Goal: Information Seeking & Learning: Learn about a topic

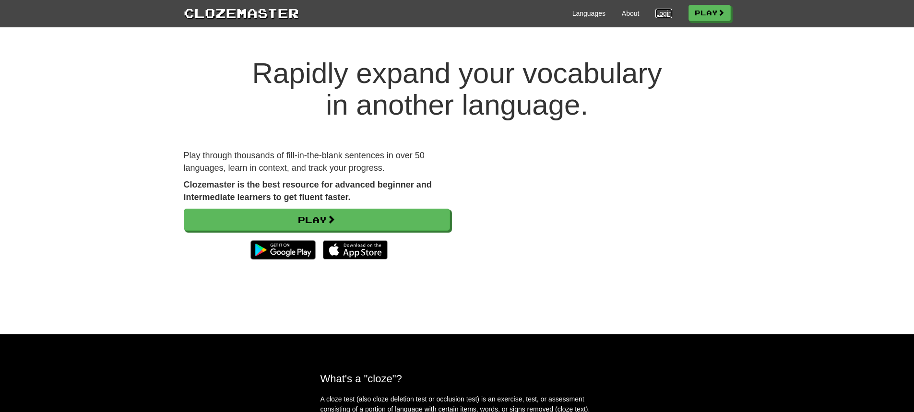
click at [658, 16] on link "Login" at bounding box center [664, 14] width 16 height 10
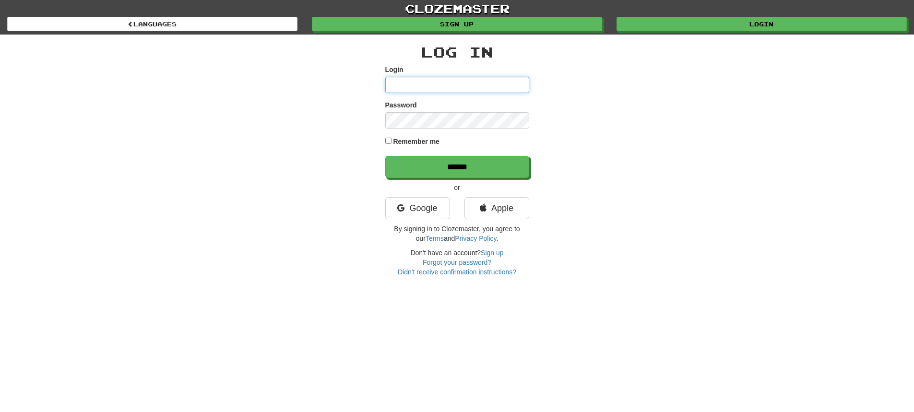
type input "**********"
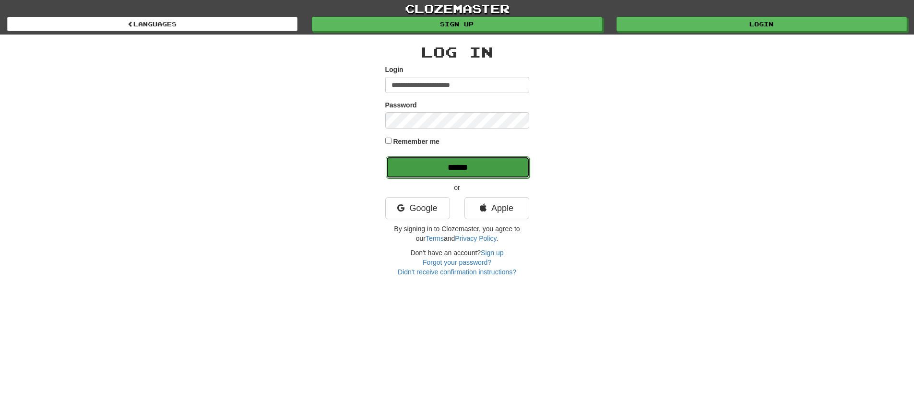
click at [487, 169] on input "******" at bounding box center [458, 167] width 144 height 22
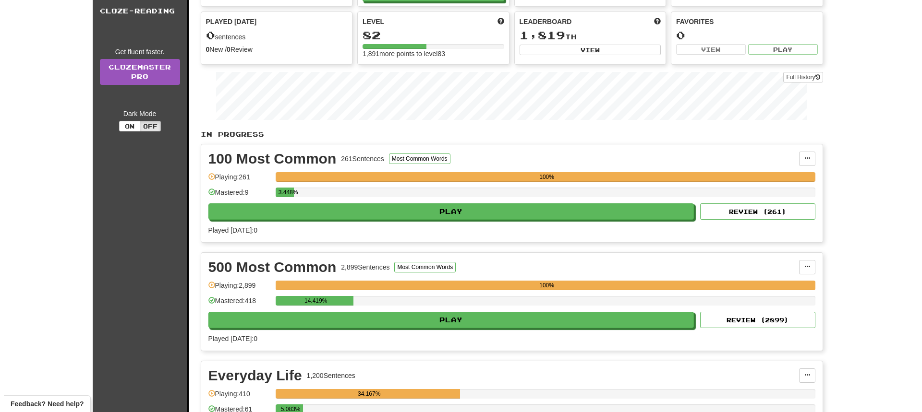
scroll to position [192, 0]
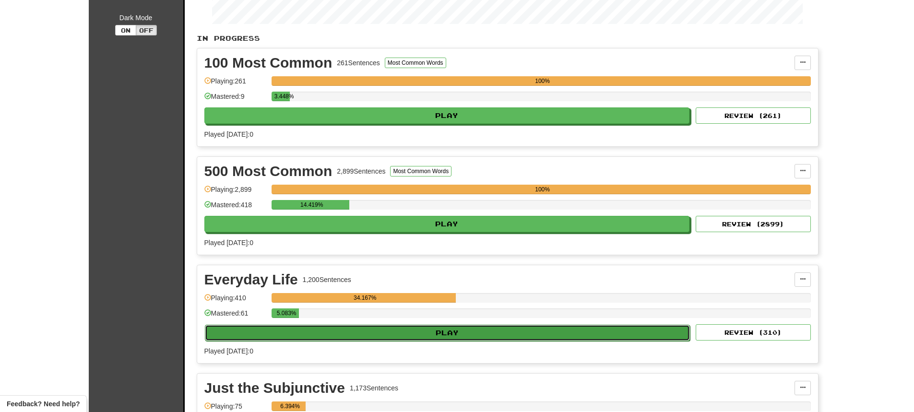
click at [450, 337] on button "Play" at bounding box center [448, 333] width 486 height 16
select select "**"
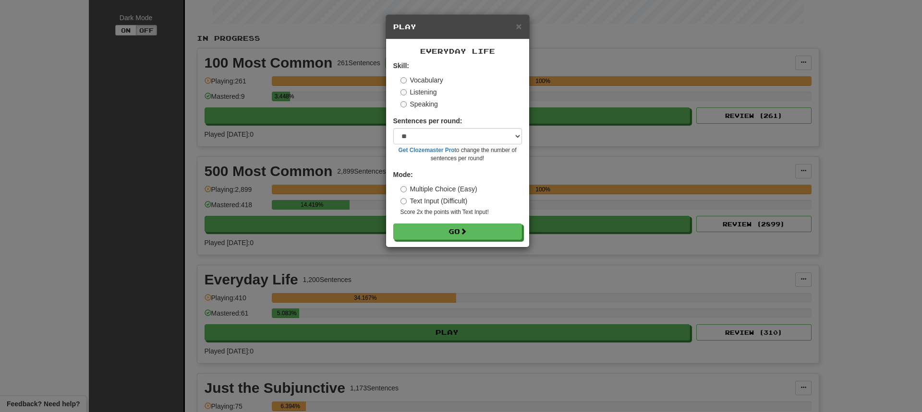
click at [406, 96] on label "Listening" at bounding box center [418, 92] width 36 height 10
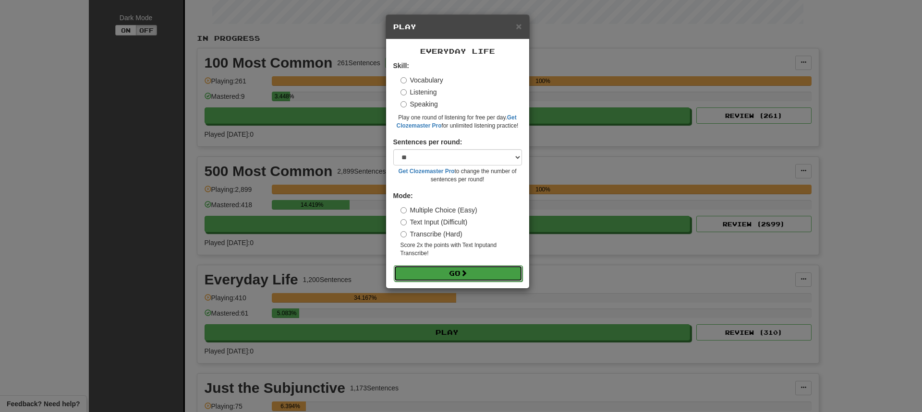
click at [438, 271] on button "Go" at bounding box center [458, 273] width 129 height 16
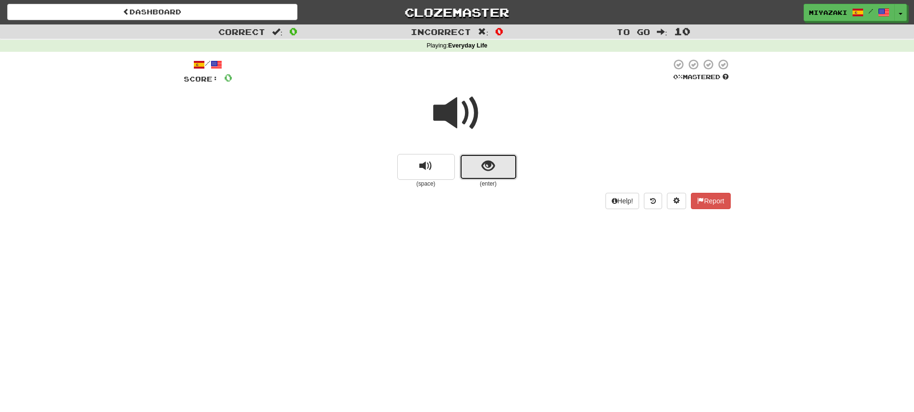
click at [484, 167] on span "show sentence" at bounding box center [488, 166] width 13 height 13
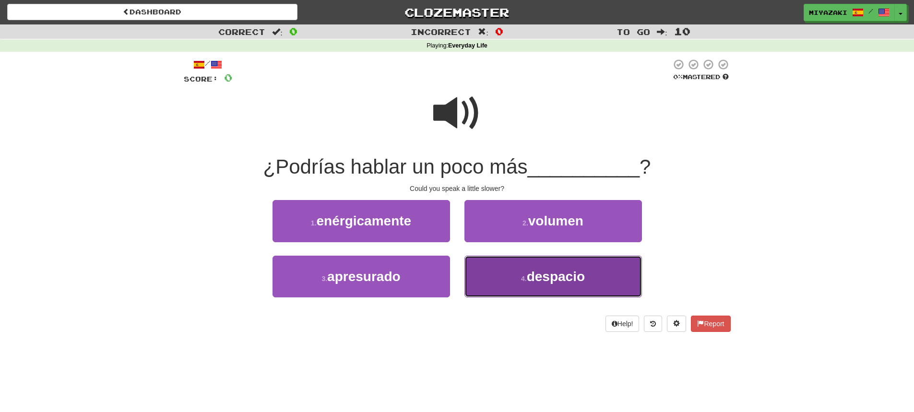
click at [495, 275] on button "4 . despacio" at bounding box center [554, 277] width 178 height 42
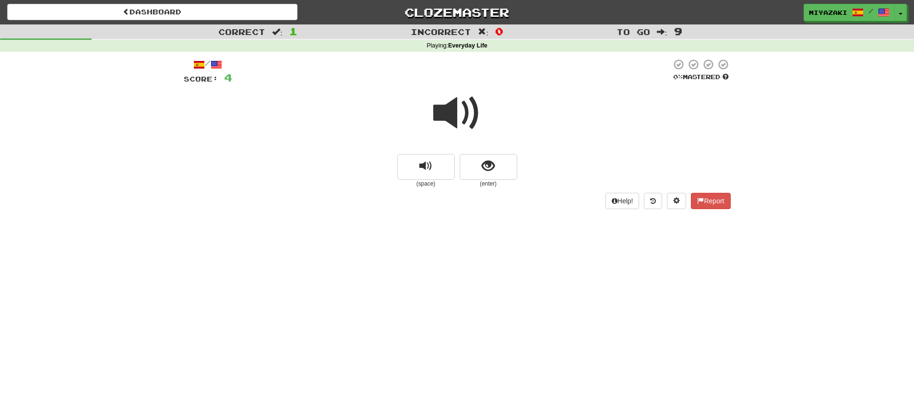
click at [464, 102] on span at bounding box center [457, 113] width 48 height 48
click at [455, 108] on span at bounding box center [457, 113] width 48 height 48
click at [476, 167] on button "show sentence" at bounding box center [489, 167] width 58 height 26
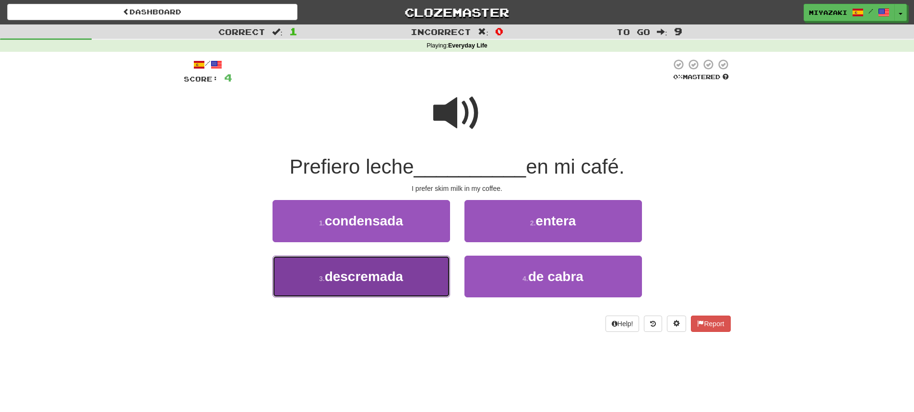
click at [436, 278] on button "3 . descremada" at bounding box center [362, 277] width 178 height 42
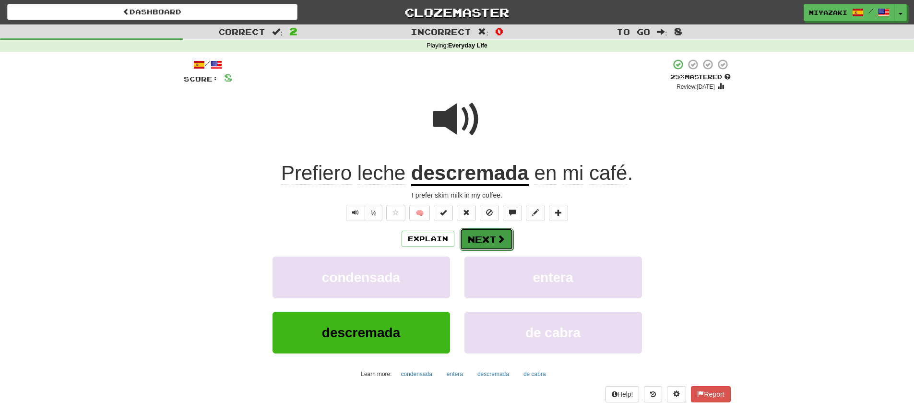
click at [498, 240] on span at bounding box center [501, 239] width 9 height 9
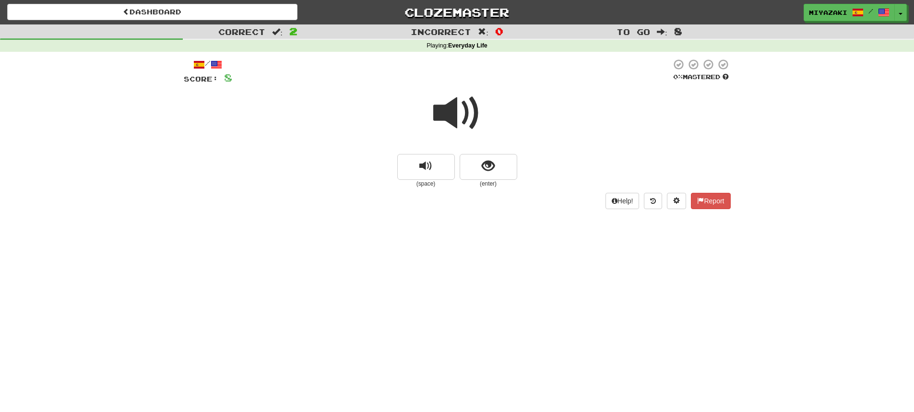
click at [465, 110] on span at bounding box center [457, 113] width 48 height 48
click at [483, 169] on span "show sentence" at bounding box center [488, 166] width 13 height 13
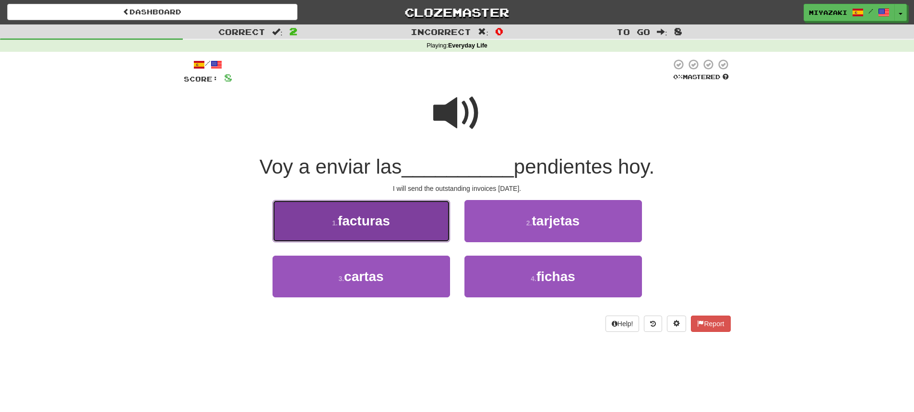
click at [414, 222] on button "1 . facturas" at bounding box center [362, 221] width 178 height 42
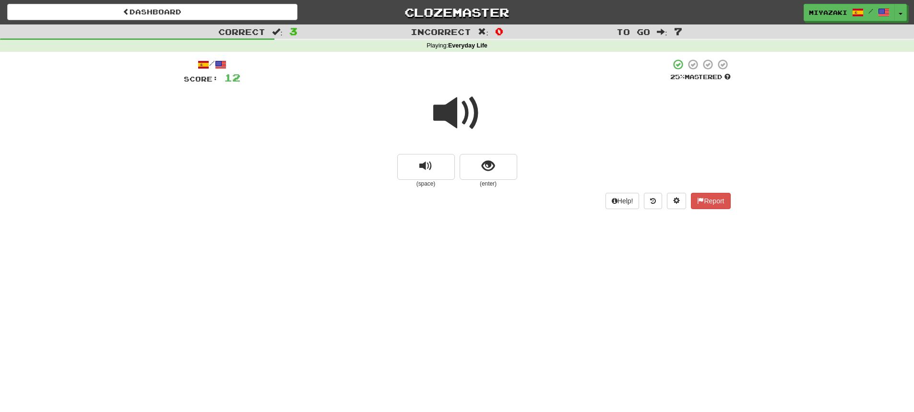
click at [463, 117] on span at bounding box center [457, 113] width 48 height 48
click at [481, 173] on button "show sentence" at bounding box center [489, 167] width 58 height 26
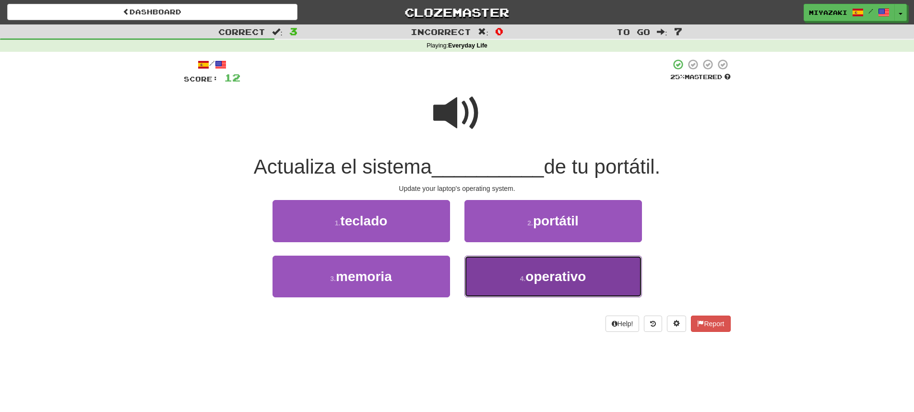
click at [495, 279] on button "4 . operativo" at bounding box center [554, 277] width 178 height 42
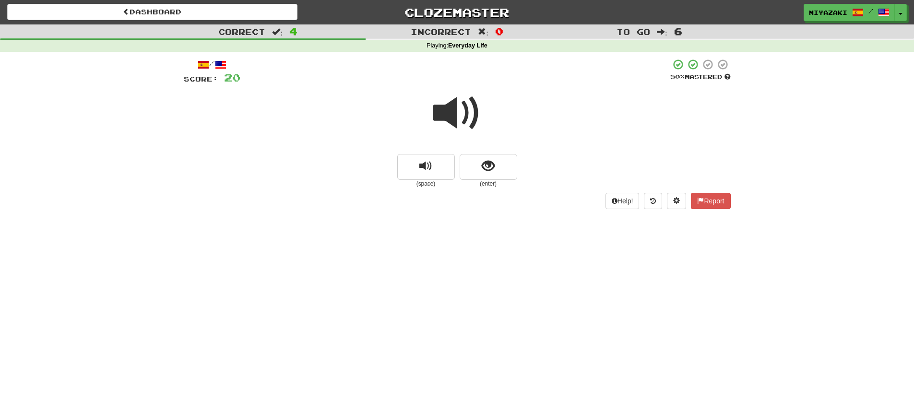
click at [462, 101] on span at bounding box center [457, 113] width 48 height 48
click at [487, 168] on span "show sentence" at bounding box center [488, 166] width 13 height 13
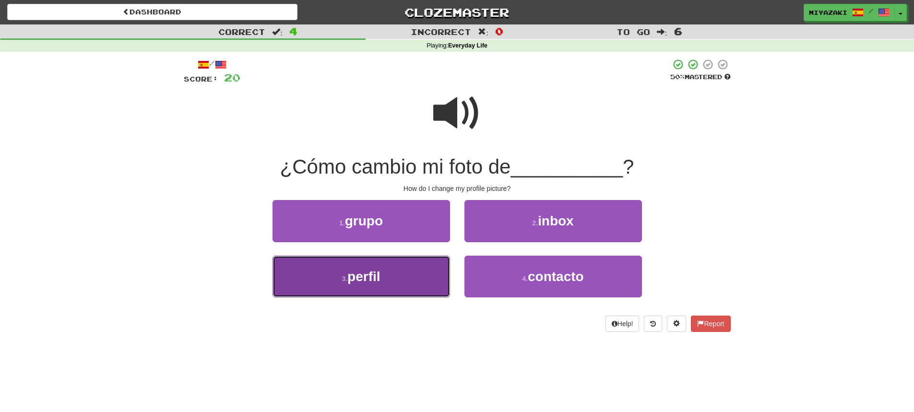
click at [419, 279] on button "3 . perfil" at bounding box center [362, 277] width 178 height 42
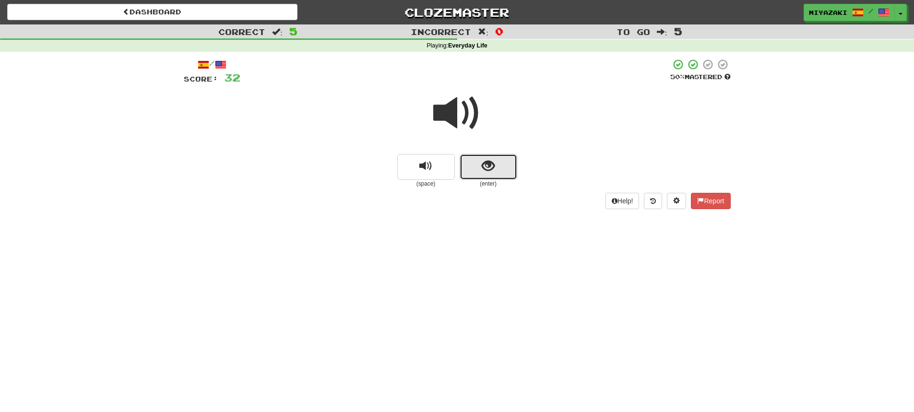
click at [487, 160] on span "show sentence" at bounding box center [488, 166] width 13 height 13
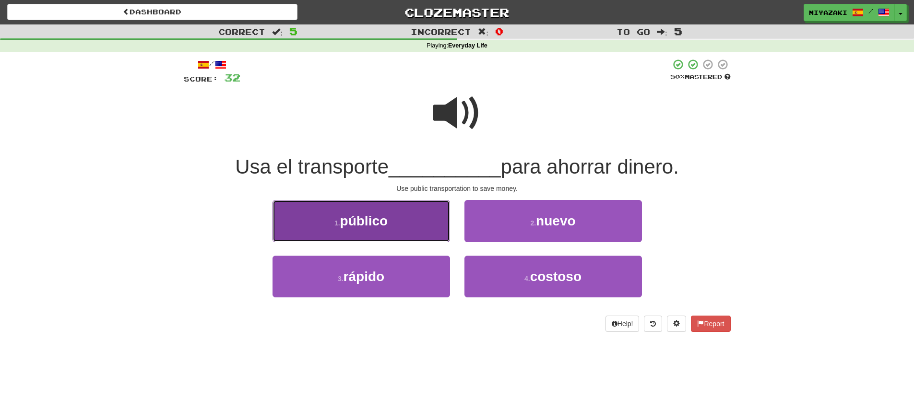
click at [436, 223] on button "1 . público" at bounding box center [362, 221] width 178 height 42
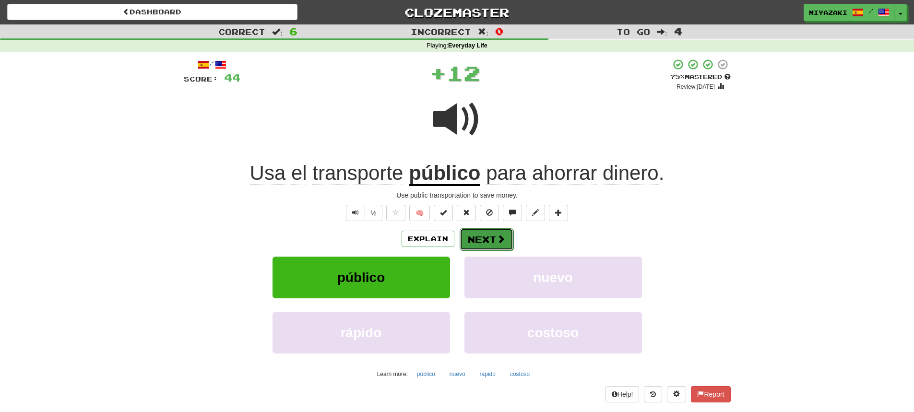
click at [494, 237] on button "Next" at bounding box center [487, 239] width 54 height 22
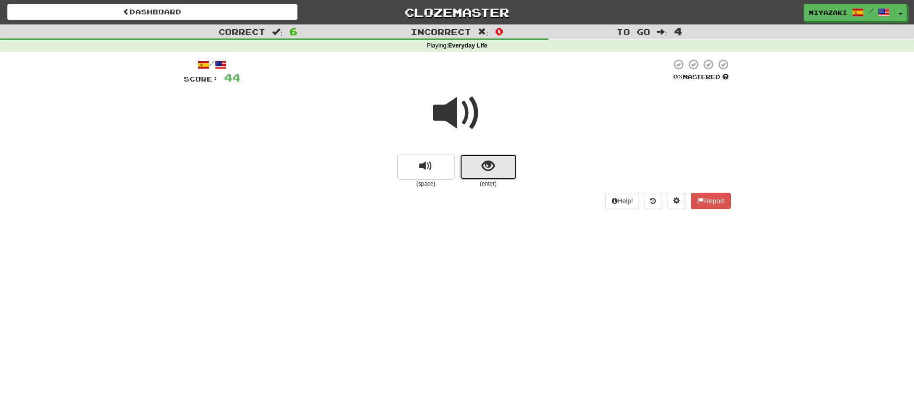
click at [508, 174] on button "show sentence" at bounding box center [489, 167] width 58 height 26
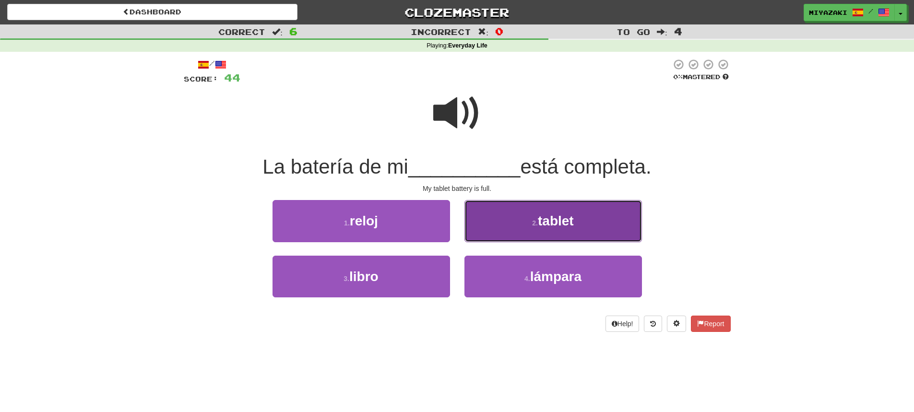
click at [504, 228] on button "2 . tablet" at bounding box center [554, 221] width 178 height 42
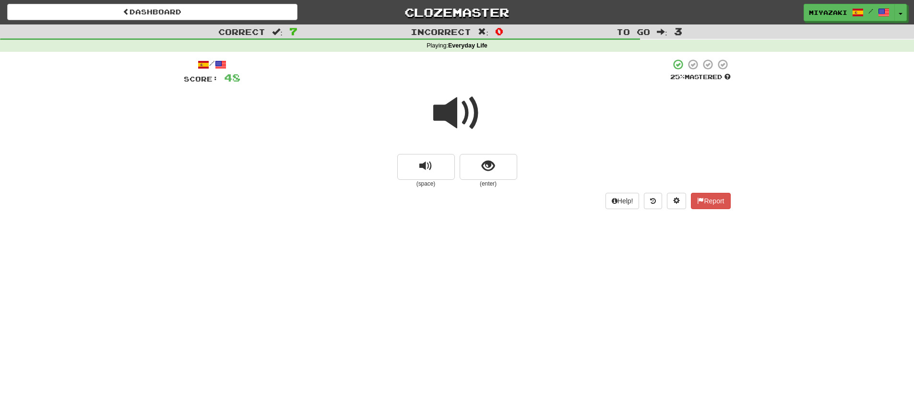
click at [465, 122] on span at bounding box center [457, 113] width 48 height 48
click at [485, 180] on small "(enter)" at bounding box center [489, 184] width 58 height 8
click at [485, 170] on span "show sentence" at bounding box center [488, 166] width 13 height 13
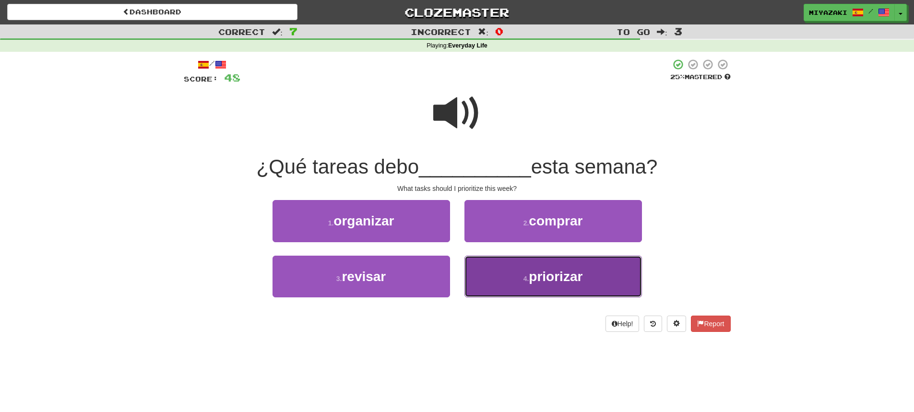
click at [497, 277] on button "4 . priorizar" at bounding box center [554, 277] width 178 height 42
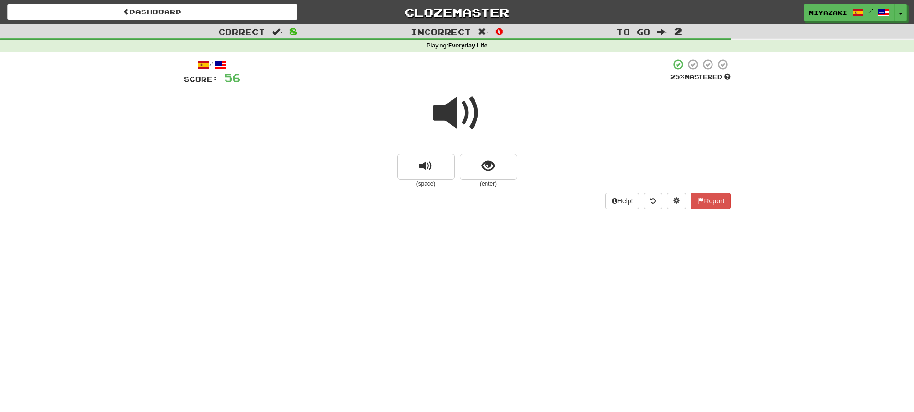
click at [445, 113] on span at bounding box center [457, 113] width 48 height 48
click at [488, 165] on span "show sentence" at bounding box center [488, 166] width 13 height 13
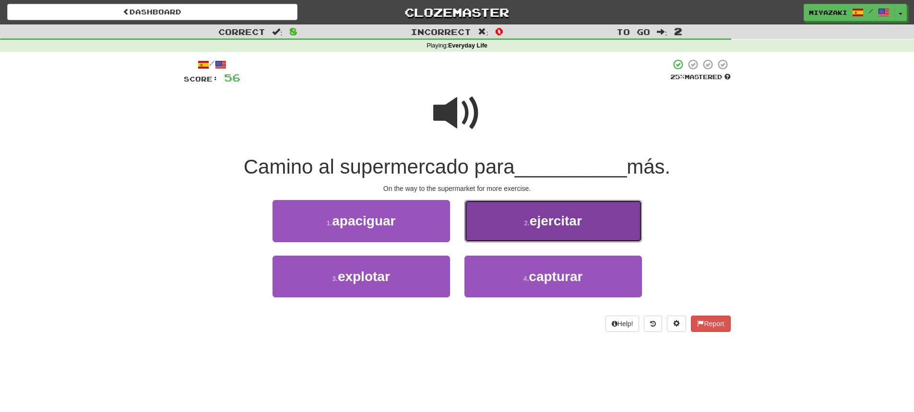
click at [509, 228] on button "2 . ejercitar" at bounding box center [554, 221] width 178 height 42
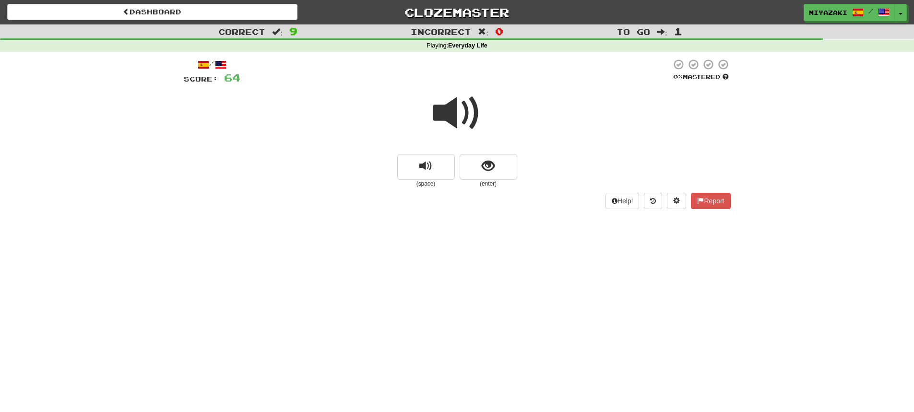
click at [457, 110] on span at bounding box center [457, 113] width 48 height 48
click at [498, 164] on button "show sentence" at bounding box center [489, 167] width 58 height 26
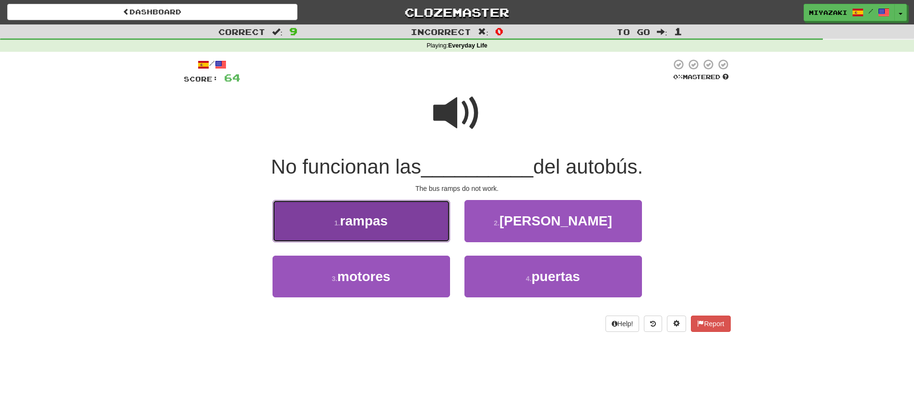
click at [426, 212] on button "1 . rampas" at bounding box center [362, 221] width 178 height 42
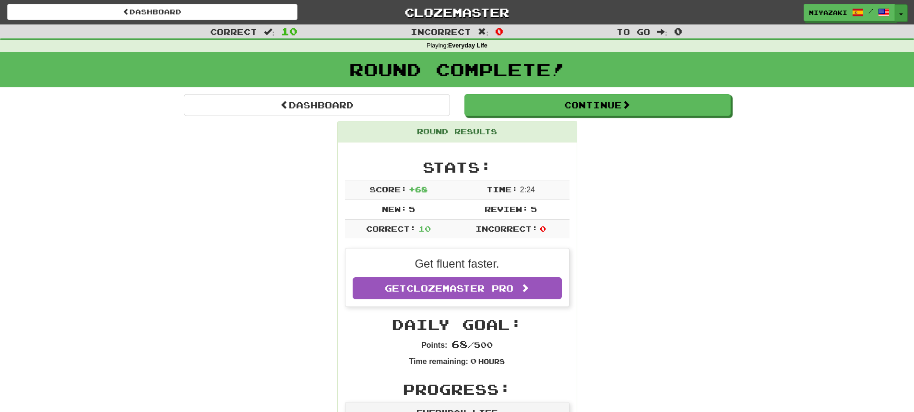
click at [898, 17] on button "Toggle Dropdown" at bounding box center [901, 12] width 12 height 17
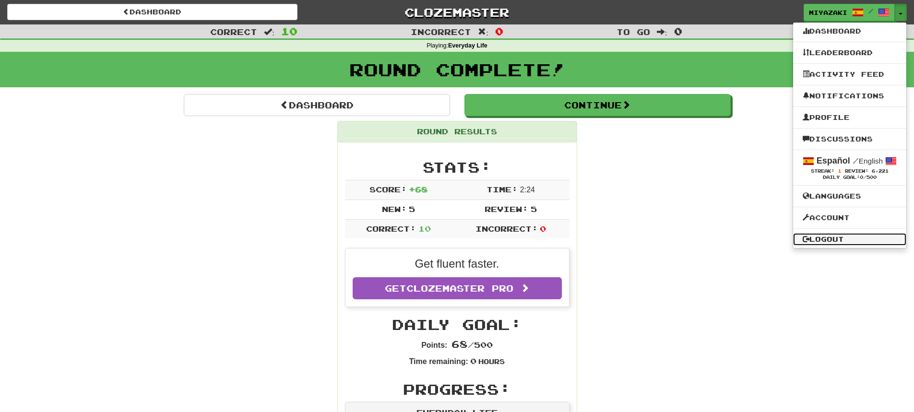
click at [816, 239] on link "Logout" at bounding box center [850, 239] width 113 height 12
